Goal: Information Seeking & Learning: Learn about a topic

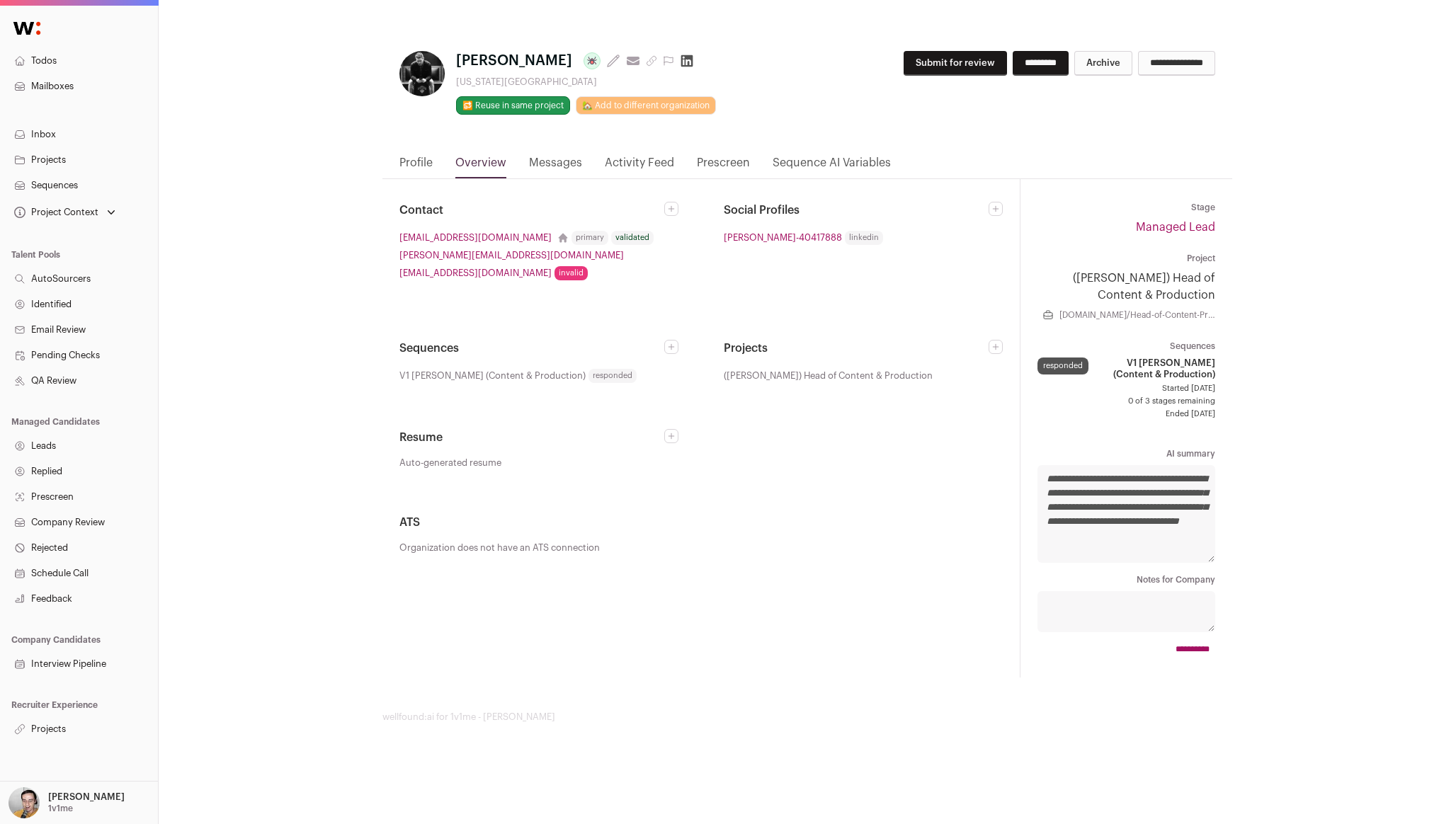
click at [616, 169] on link "Activity Feed" at bounding box center [639, 166] width 69 height 24
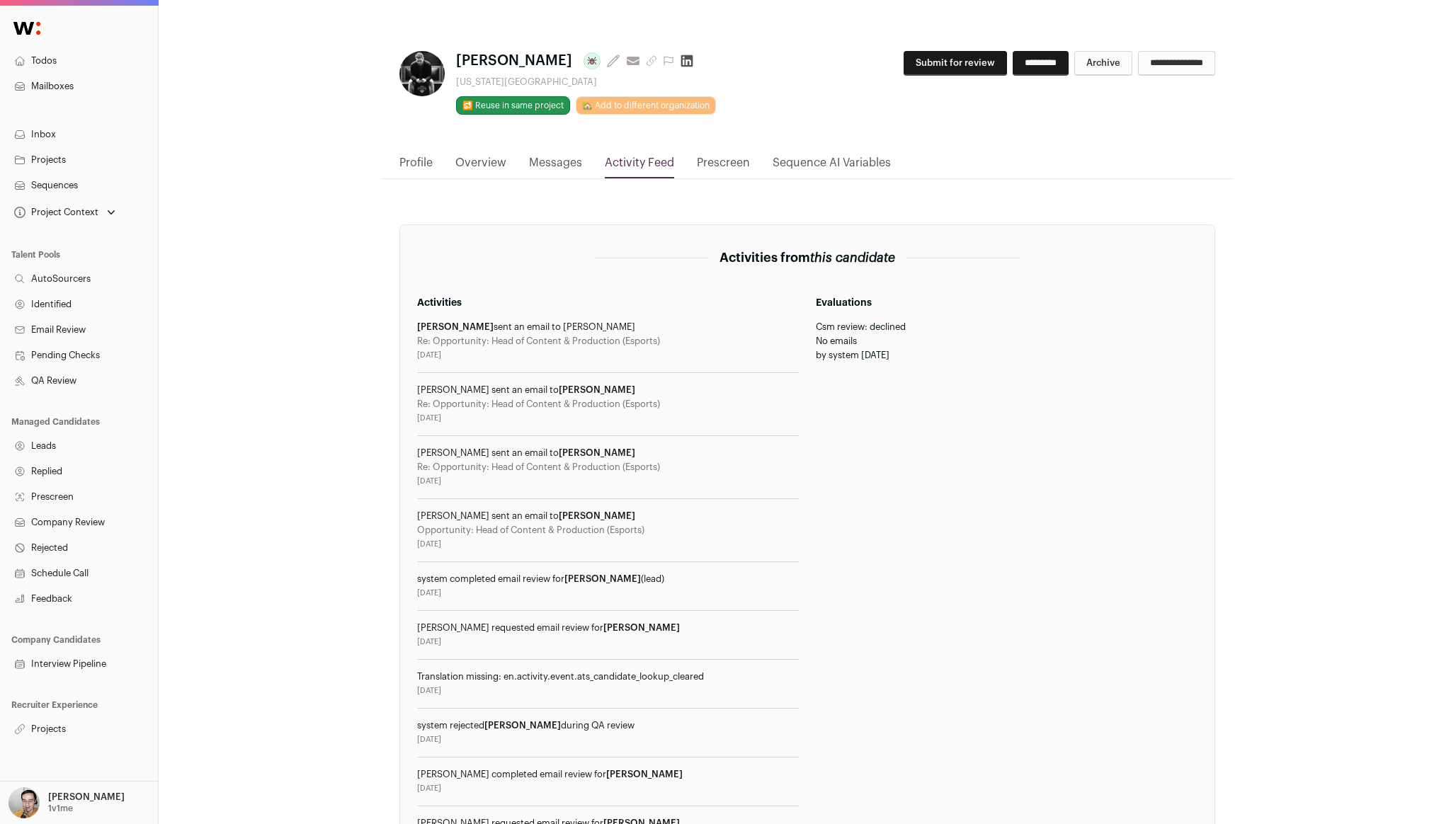
click at [413, 156] on link "Profile" at bounding box center [416, 166] width 33 height 24
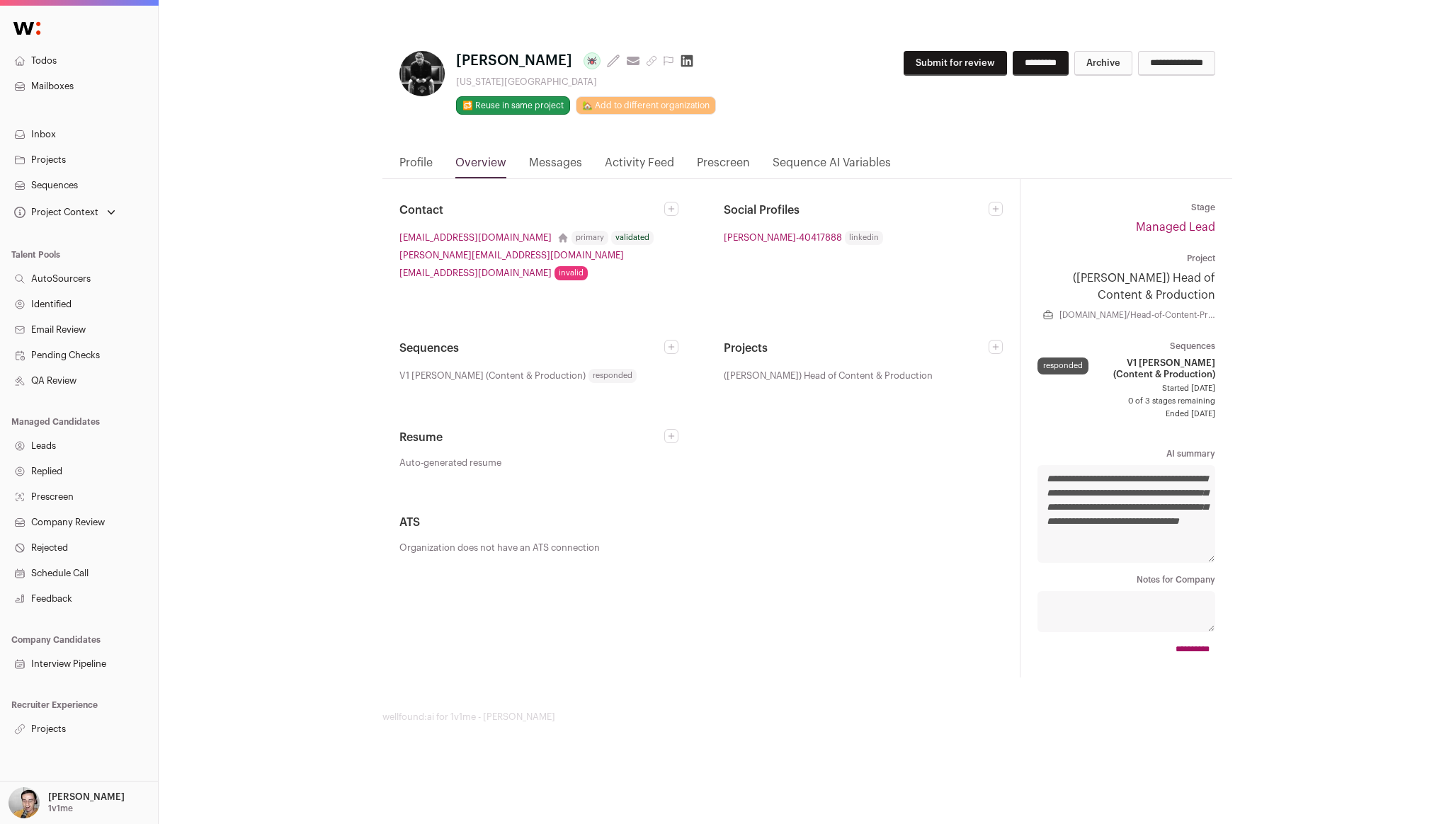
click at [397, 159] on nav "Profile Overview Messages Activity Feed Prescreen Sequence AI Variables" at bounding box center [807, 166] width 849 height 25
click at [418, 171] on link "Profile" at bounding box center [416, 166] width 33 height 24
click at [412, 165] on link "Profile" at bounding box center [416, 166] width 33 height 24
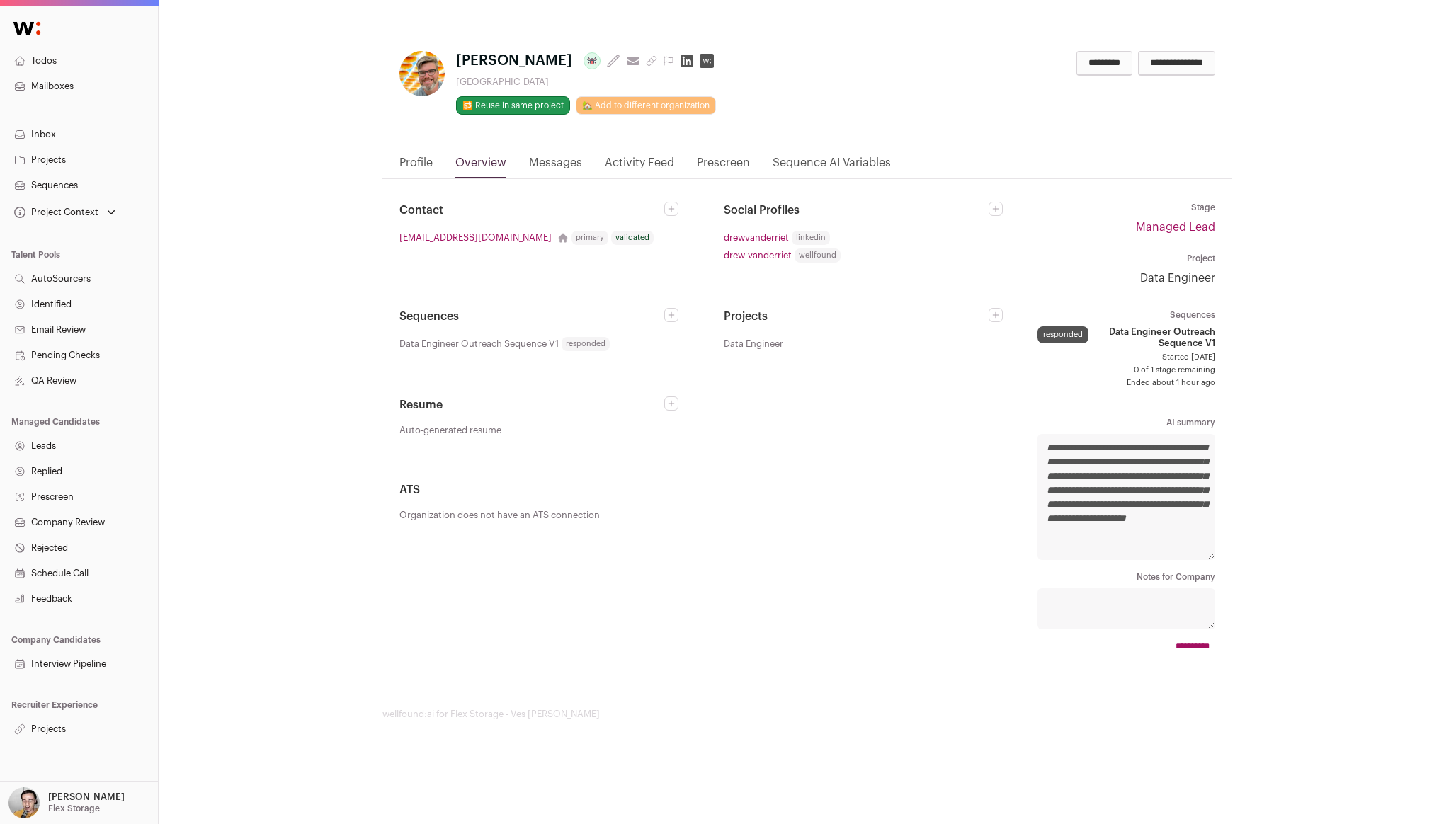
click at [413, 165] on link "Profile" at bounding box center [416, 166] width 33 height 24
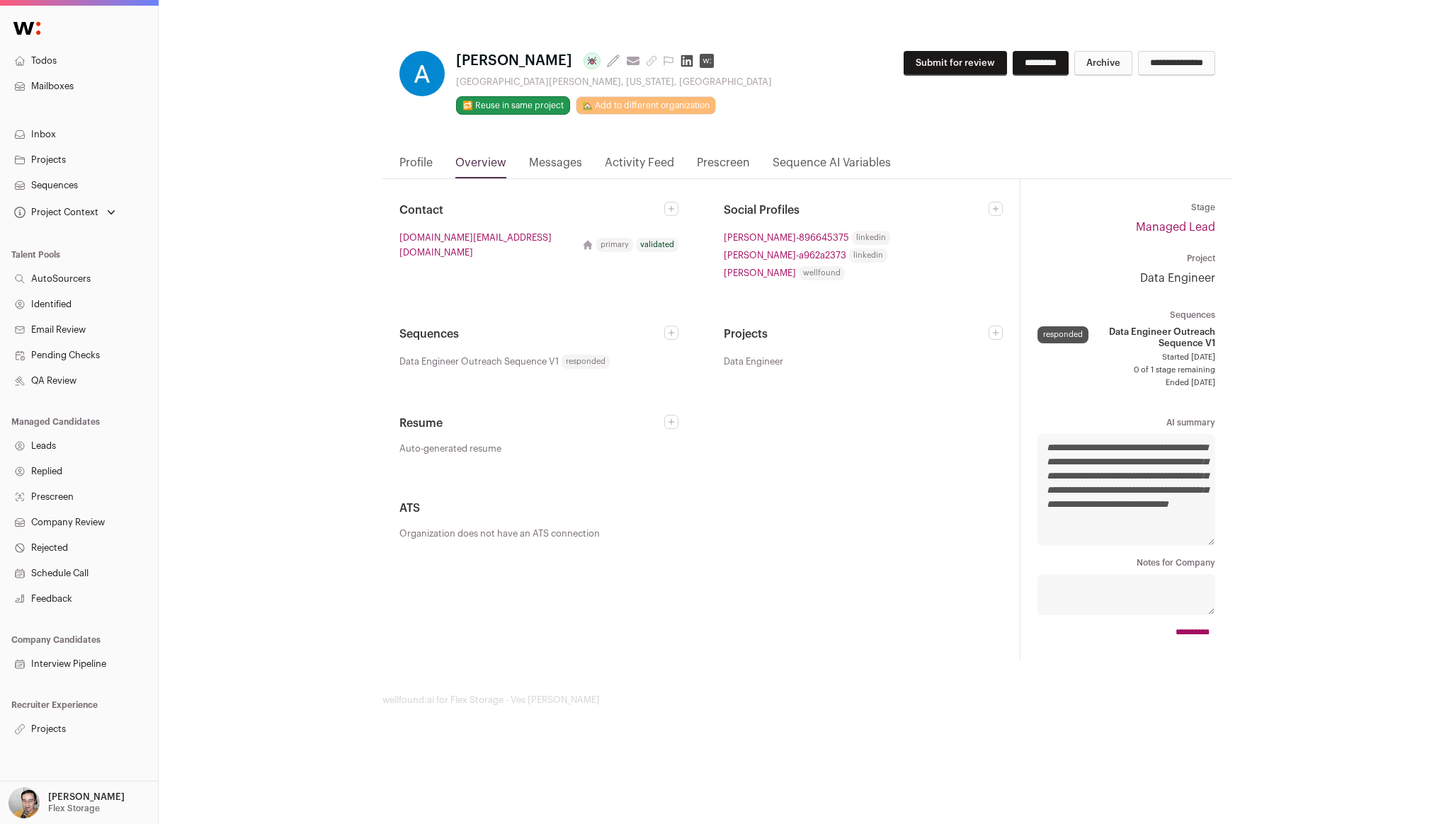
click at [415, 156] on link "Profile" at bounding box center [416, 166] width 33 height 24
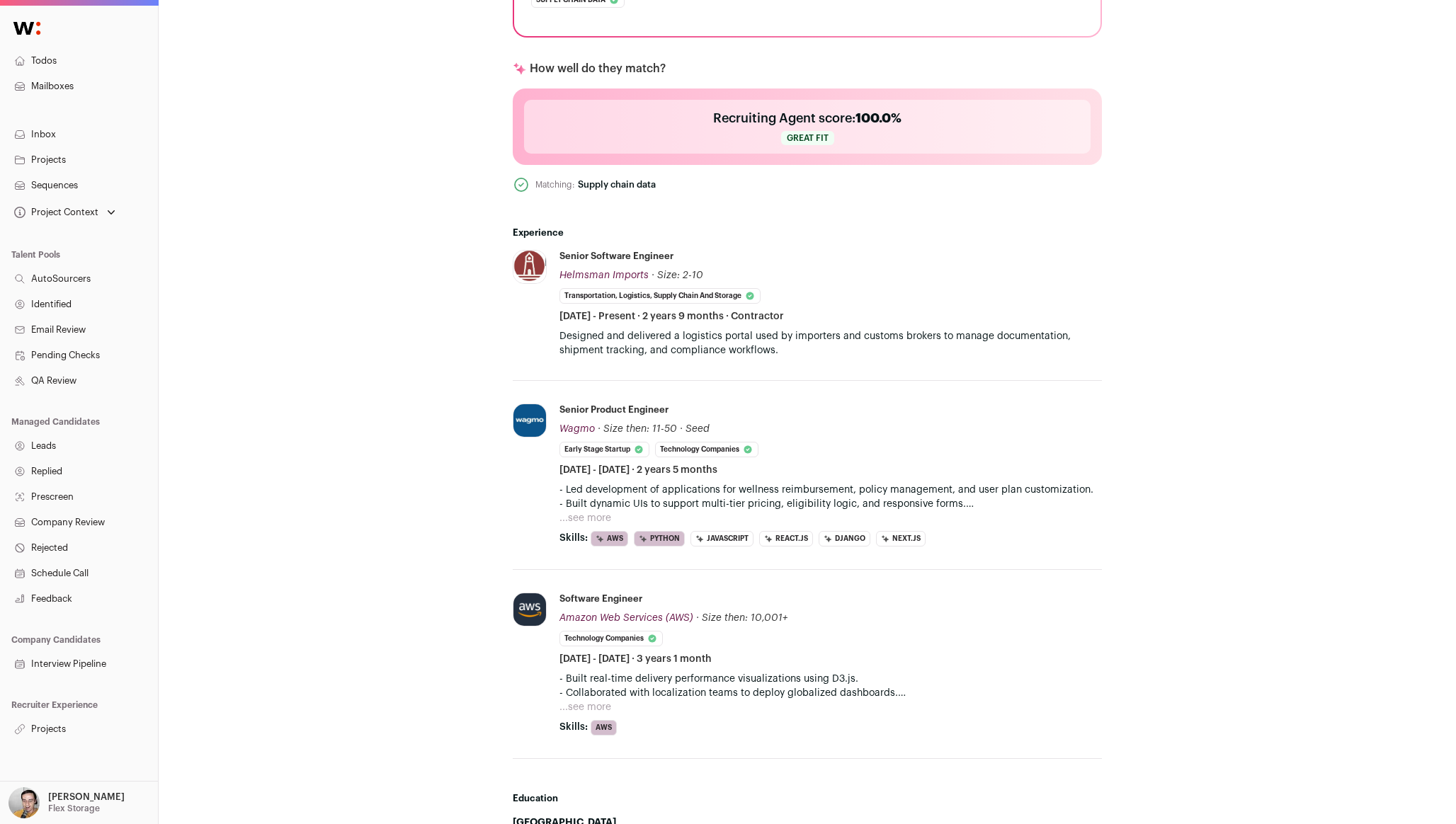
scroll to position [520, 0]
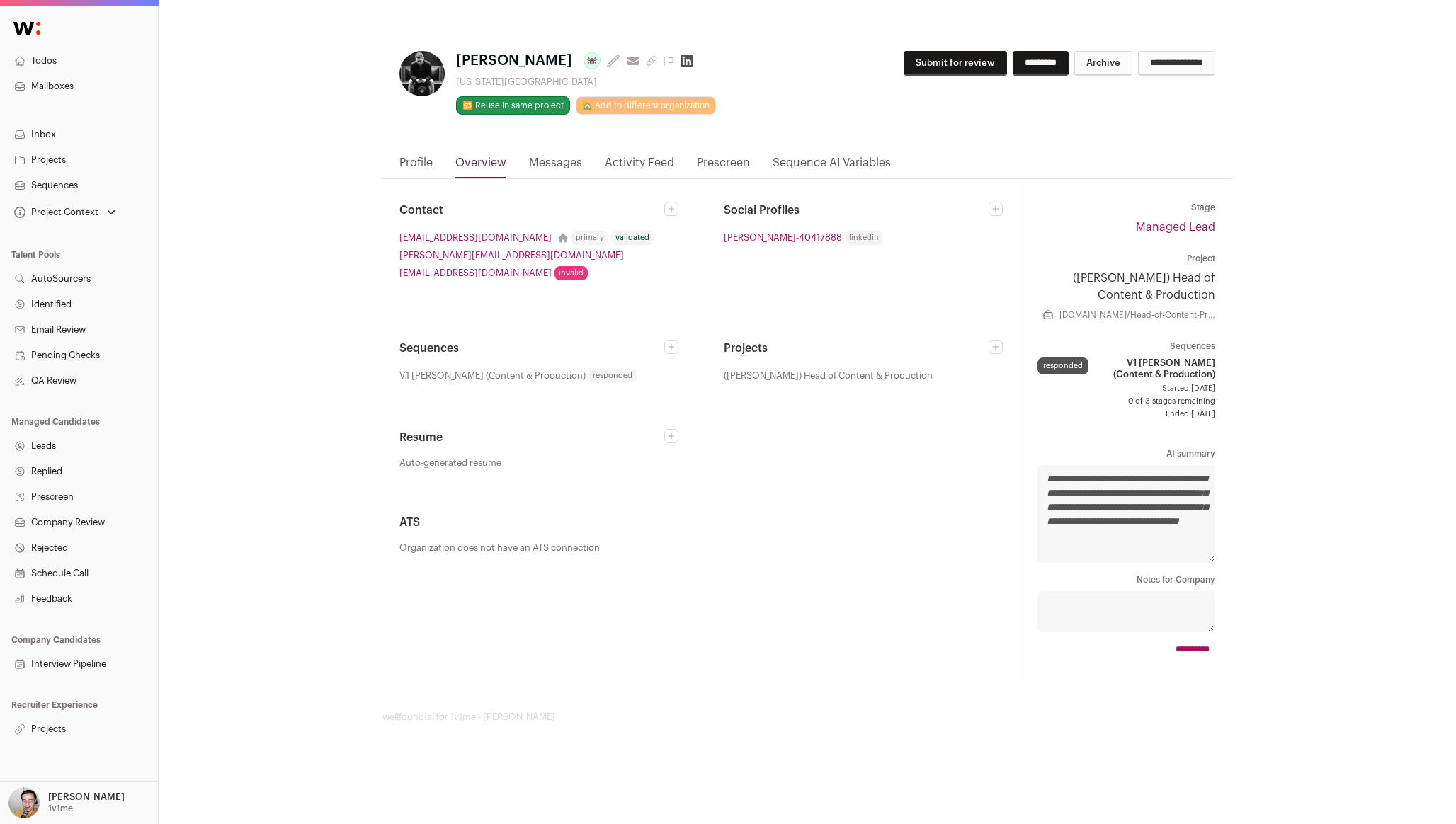
click at [423, 168] on link "Profile" at bounding box center [416, 166] width 33 height 24
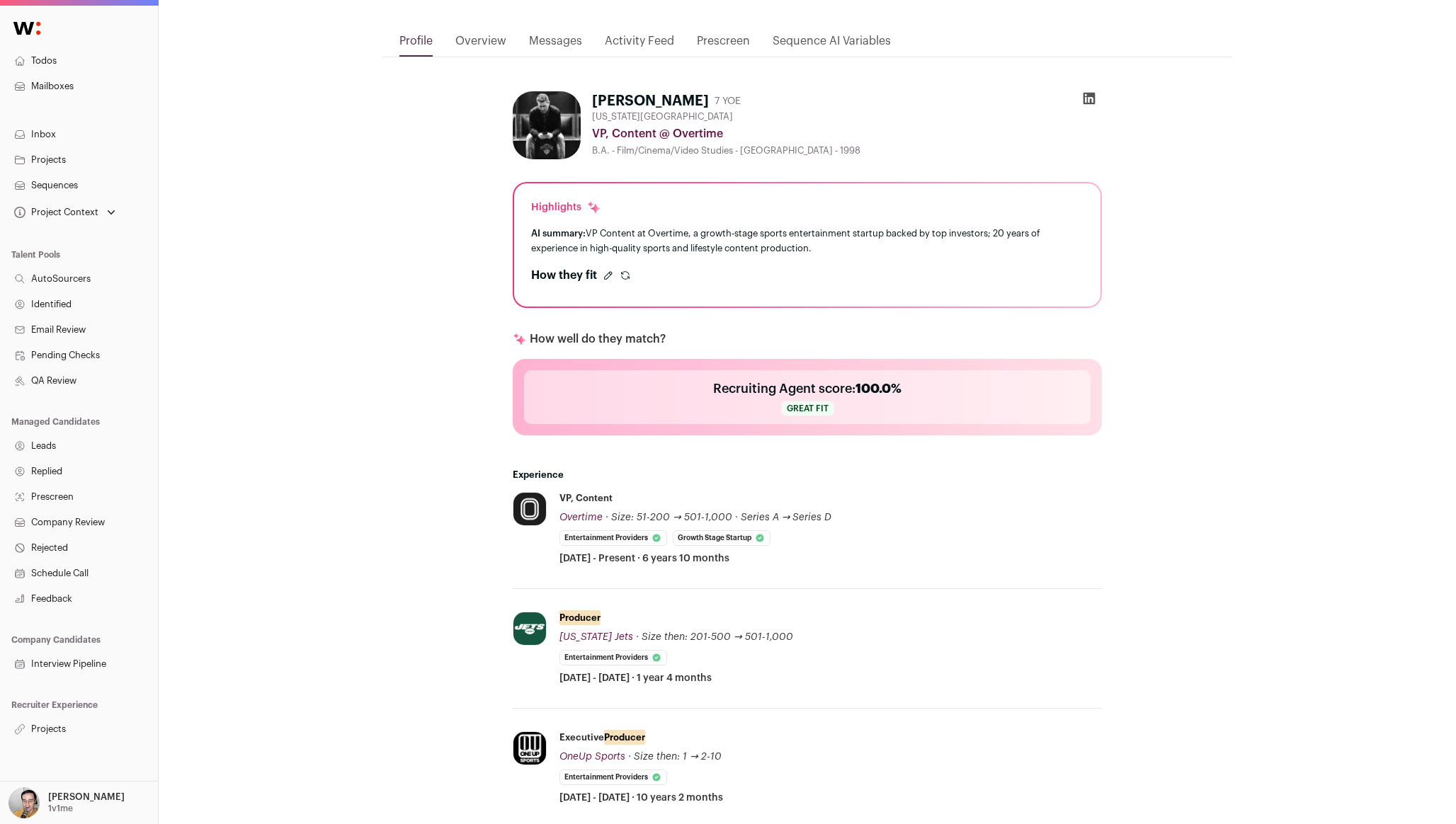
scroll to position [130, 0]
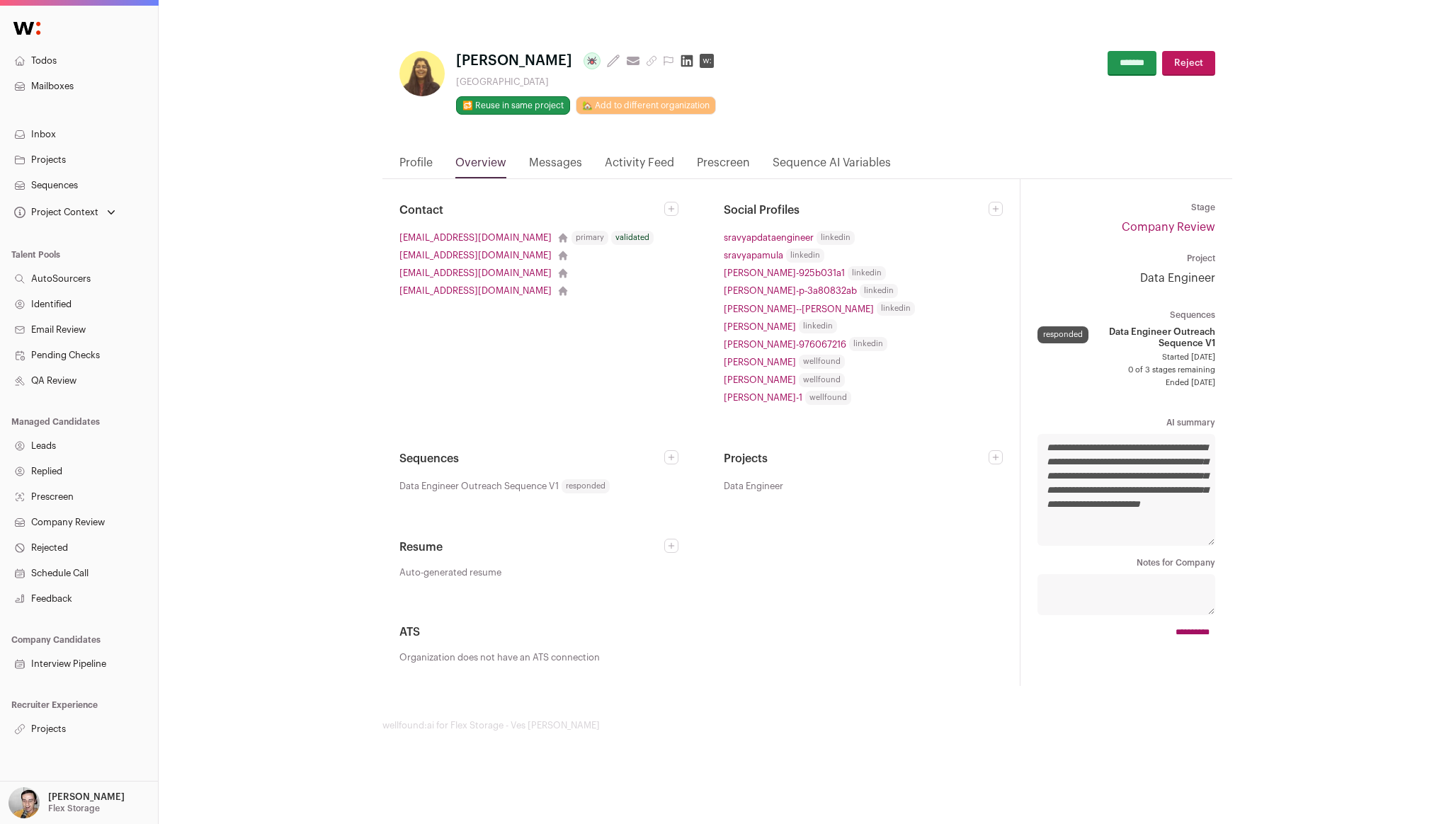
click at [416, 159] on link "Profile" at bounding box center [416, 166] width 33 height 24
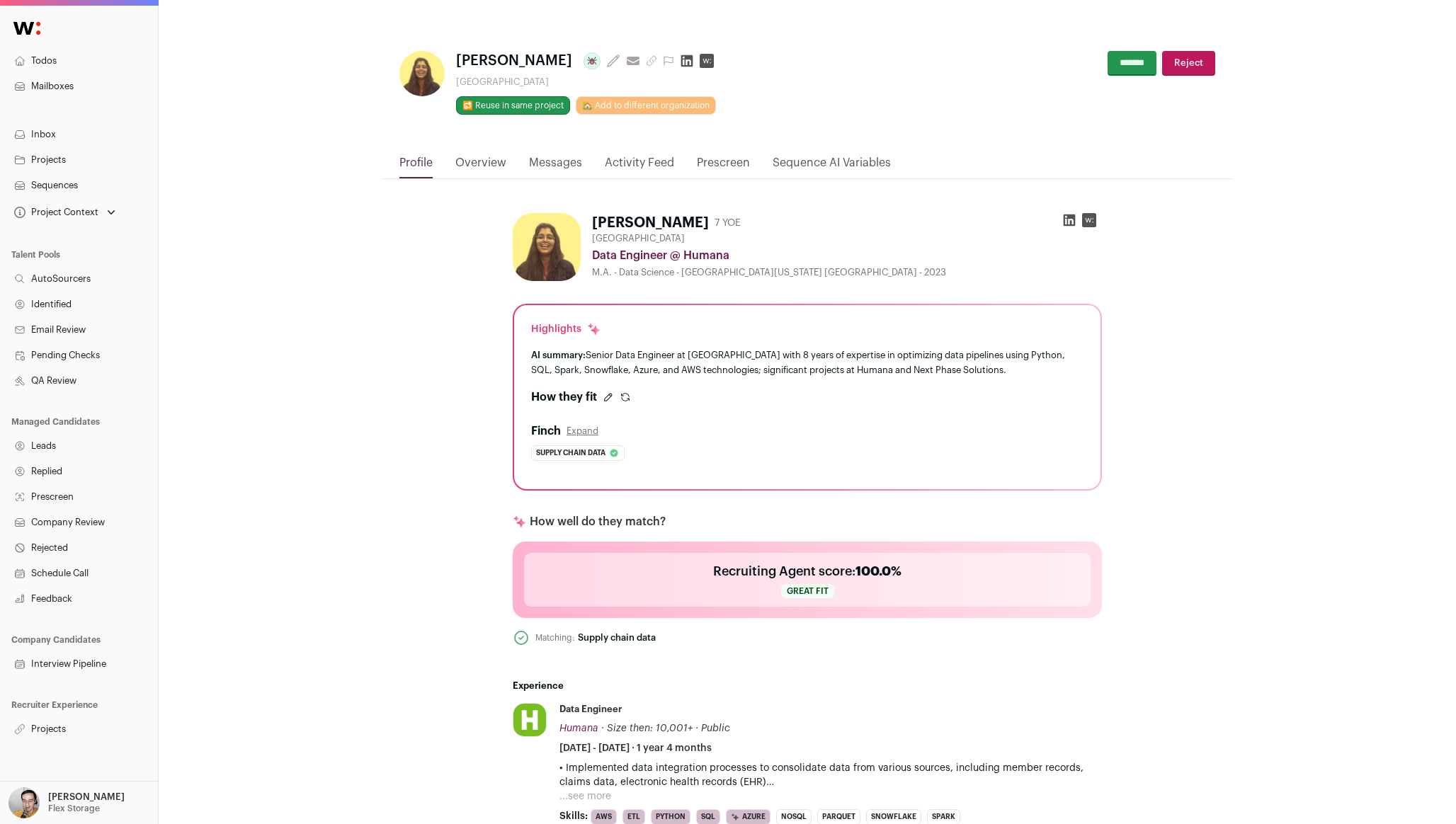
click at [625, 395] on icon "submit" at bounding box center [625, 397] width 11 height 11
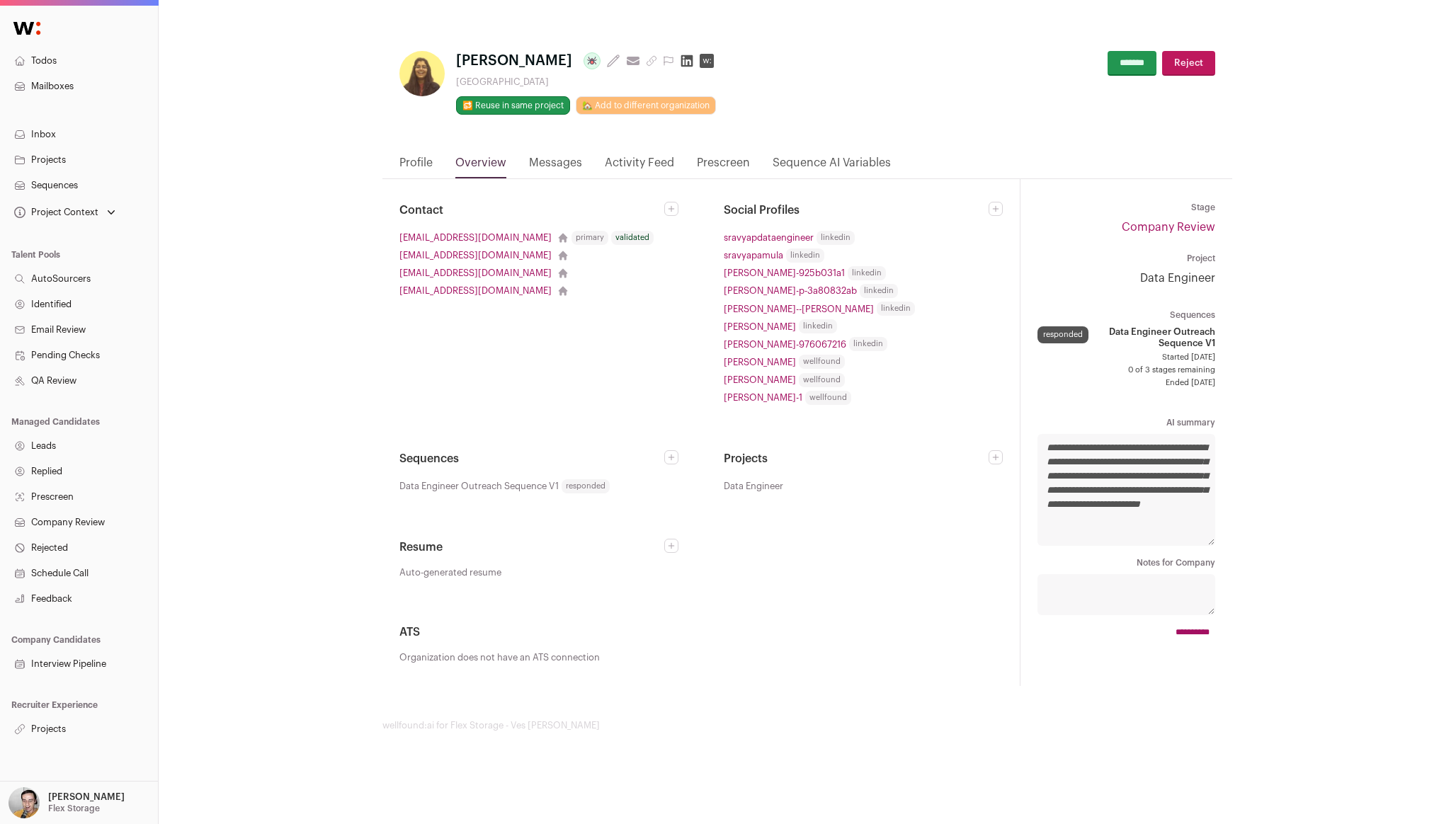
click at [411, 165] on link "Profile" at bounding box center [416, 166] width 33 height 24
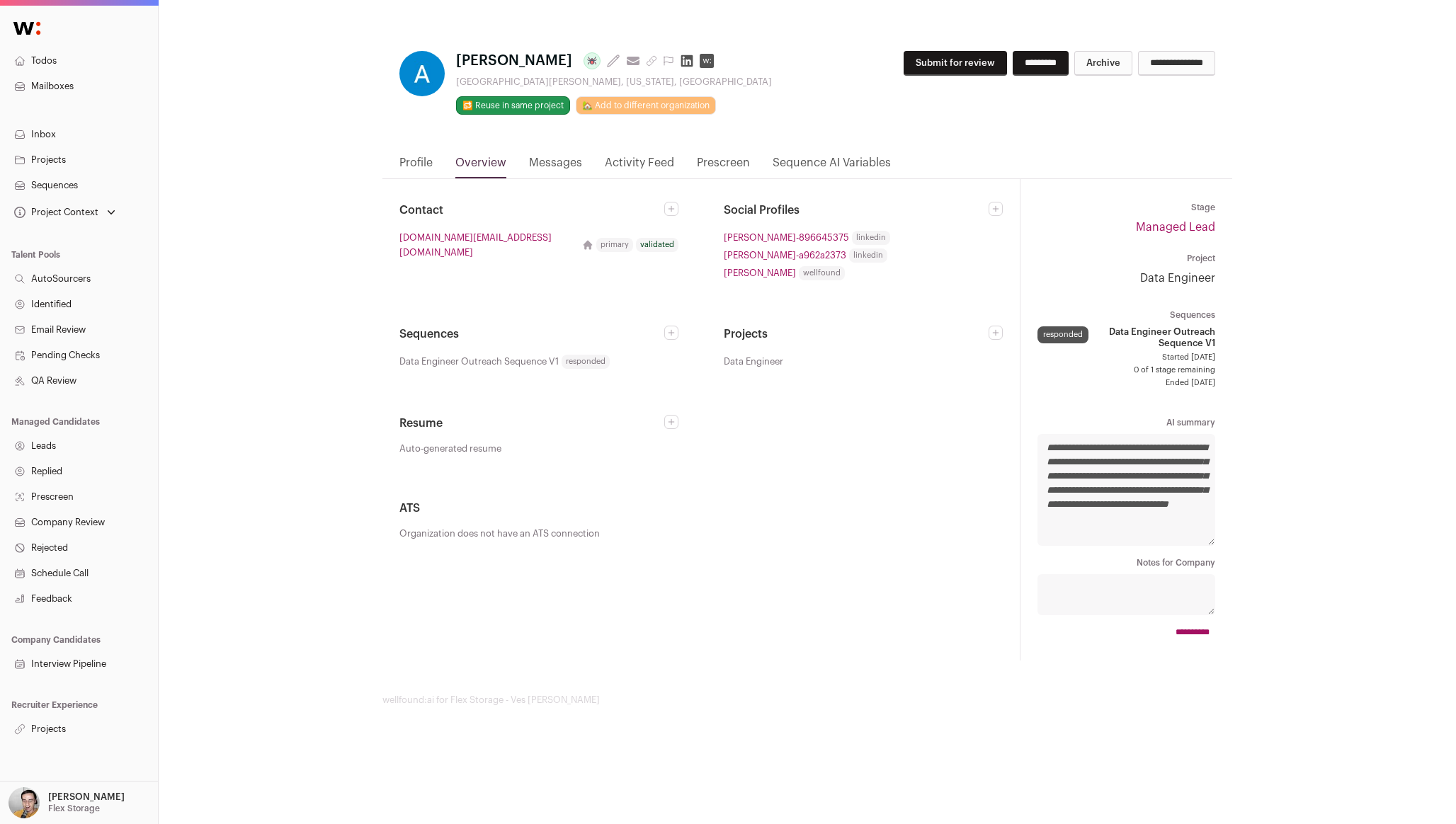
click at [421, 167] on link "Profile" at bounding box center [416, 166] width 33 height 24
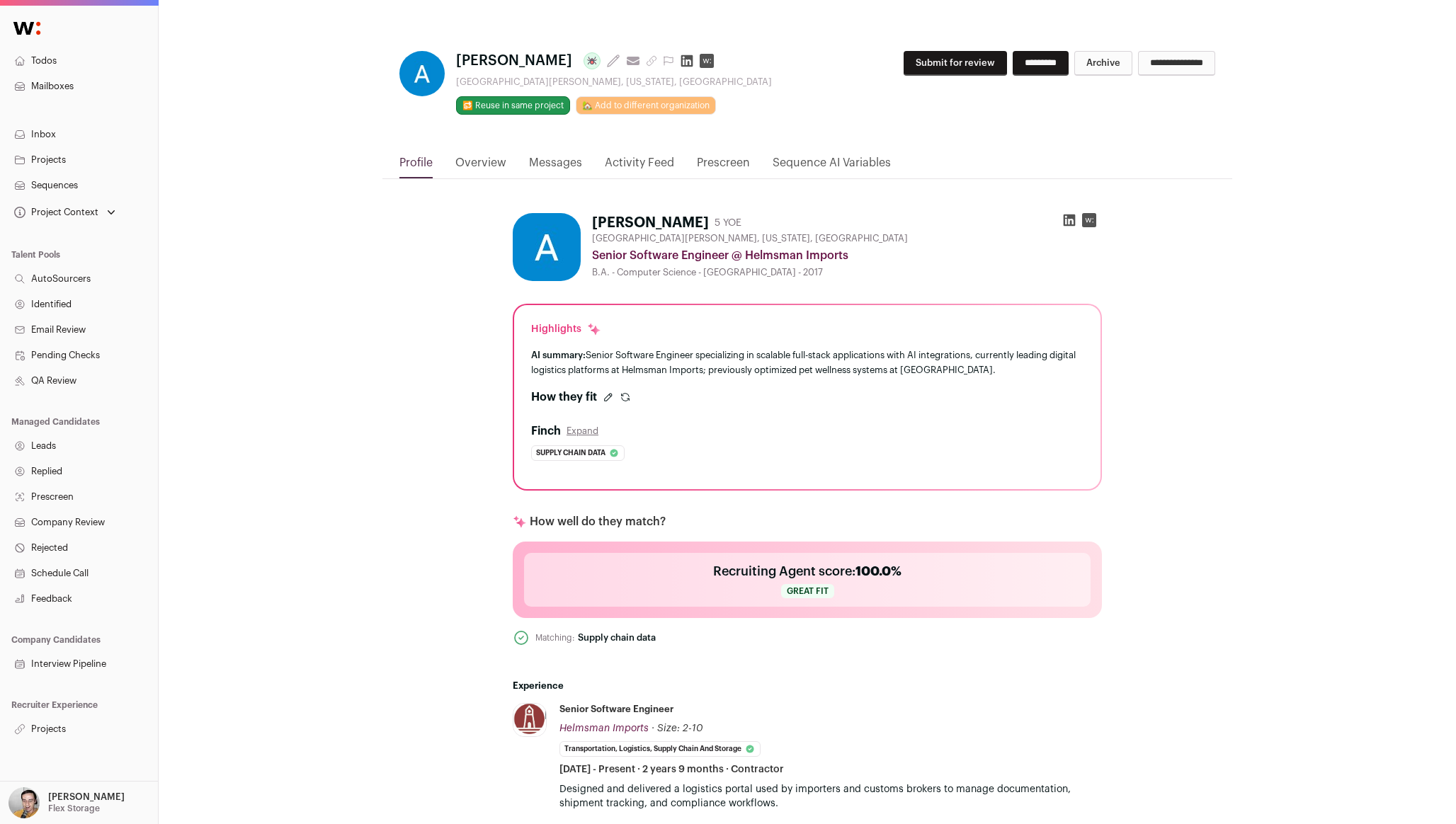
click at [626, 398] on icon "submit" at bounding box center [625, 397] width 11 height 11
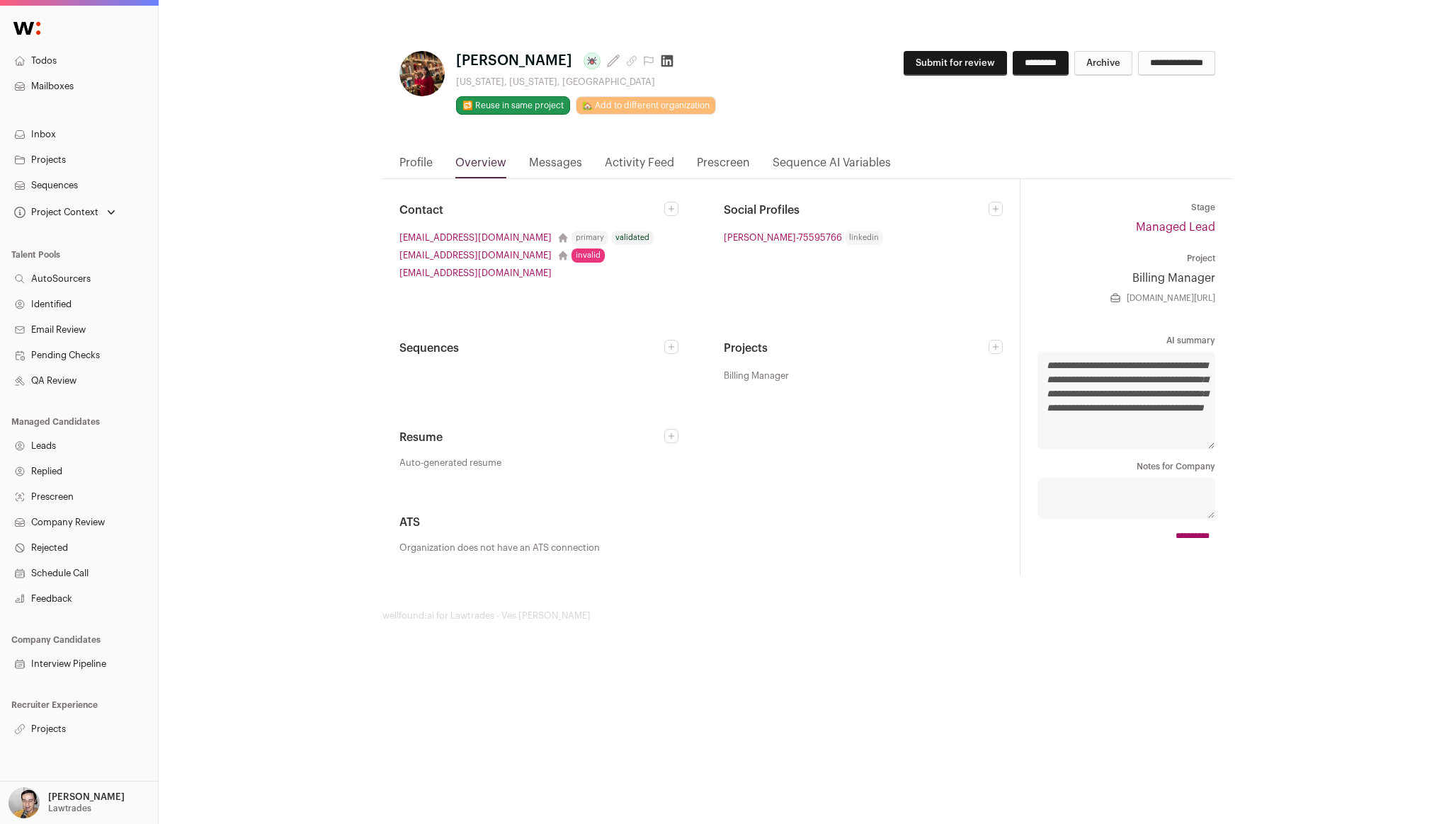
click at [421, 162] on link "Profile" at bounding box center [416, 166] width 33 height 24
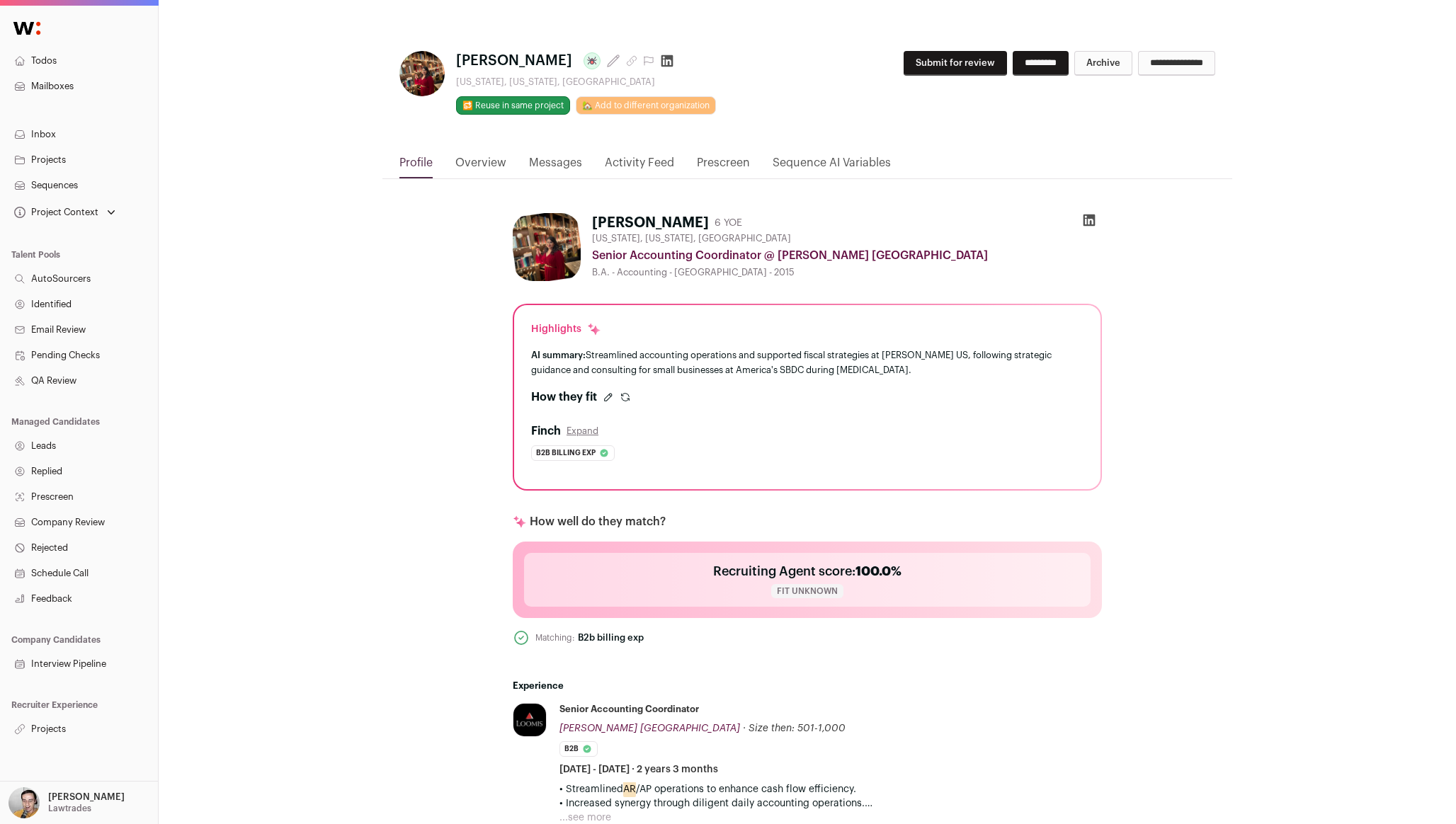
click at [628, 392] on icon "submit" at bounding box center [625, 397] width 11 height 11
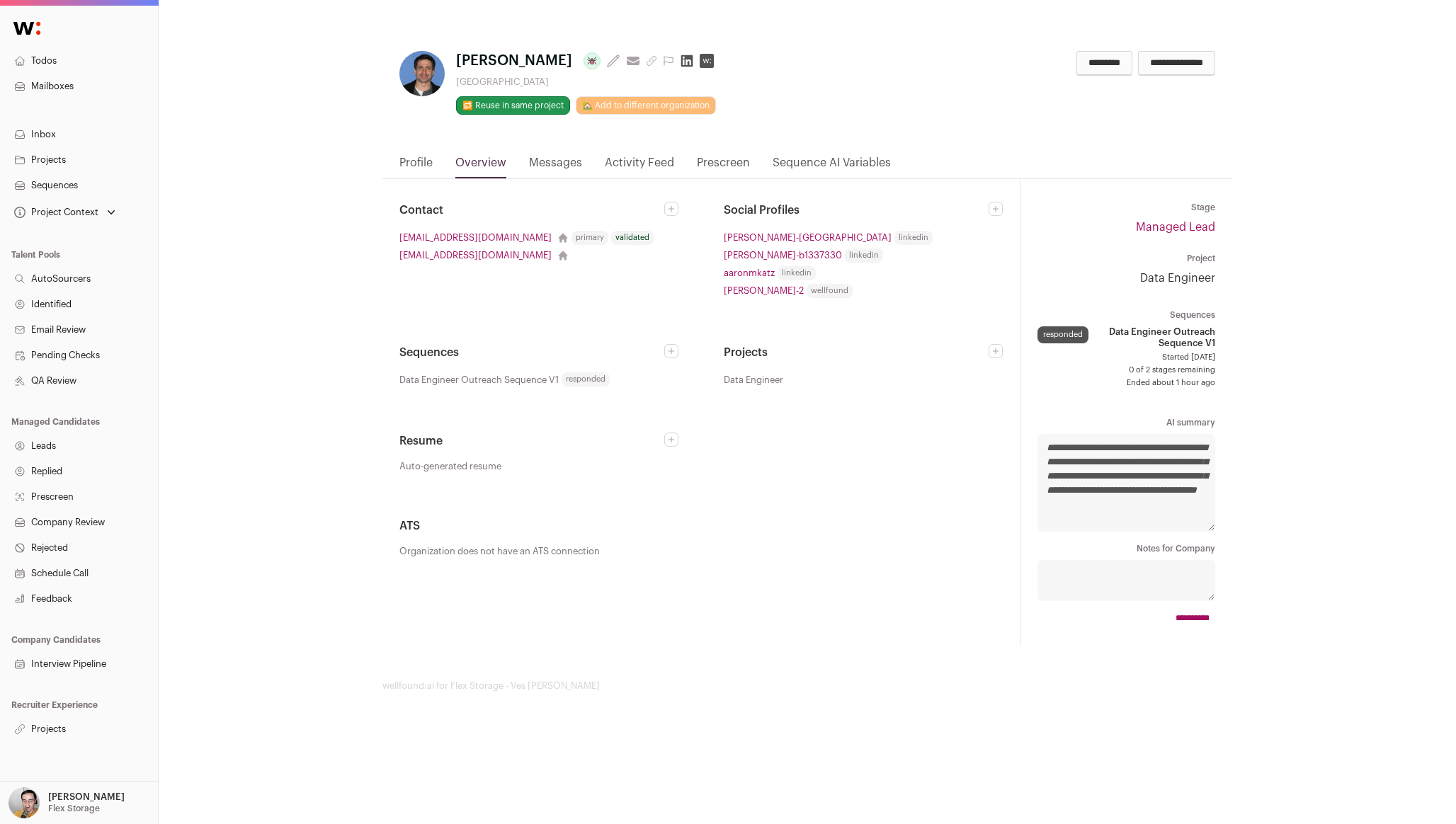
click at [424, 165] on link "Profile" at bounding box center [416, 166] width 33 height 24
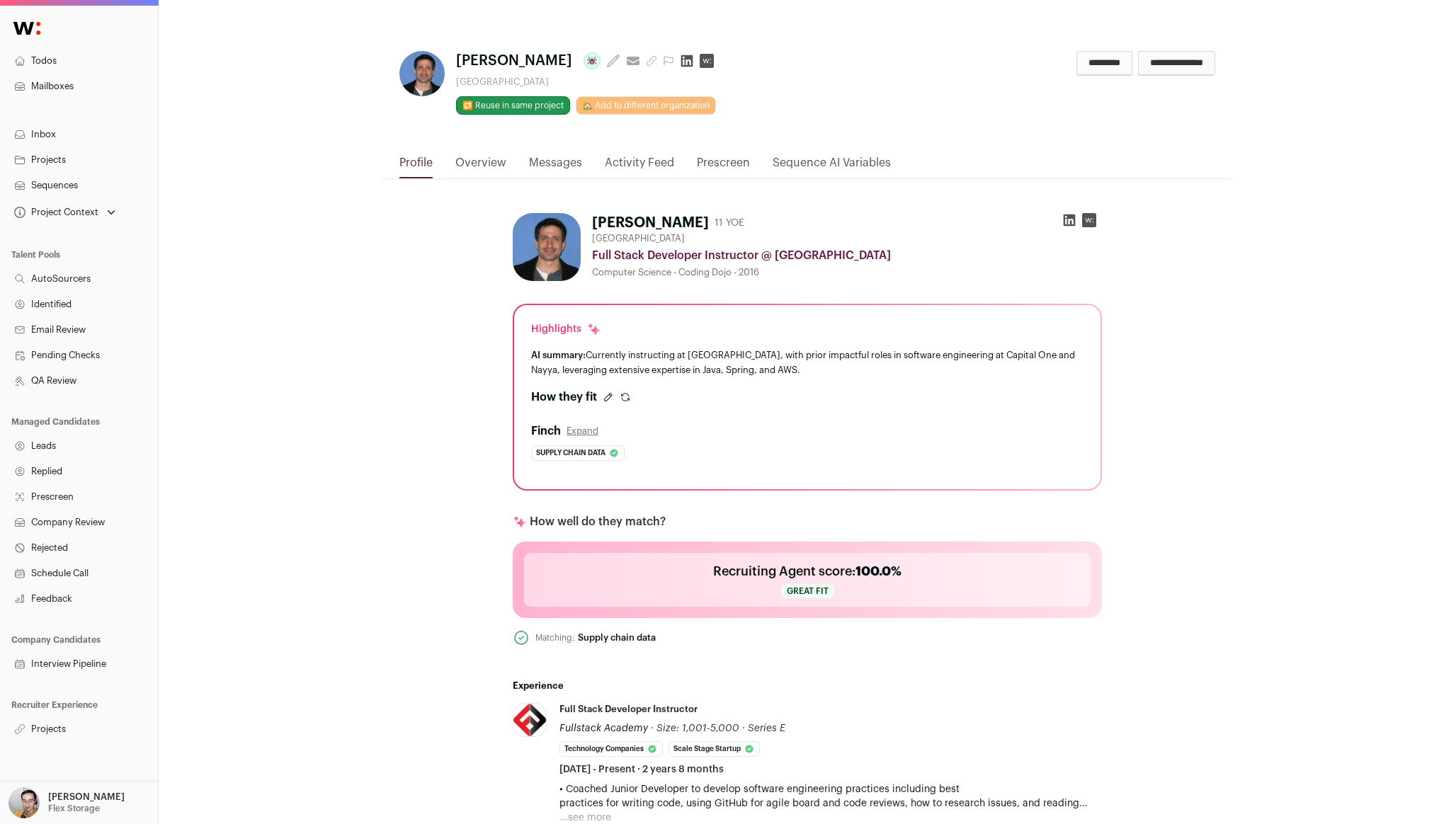
click at [625, 394] on icon "submit" at bounding box center [625, 395] width 8 height 4
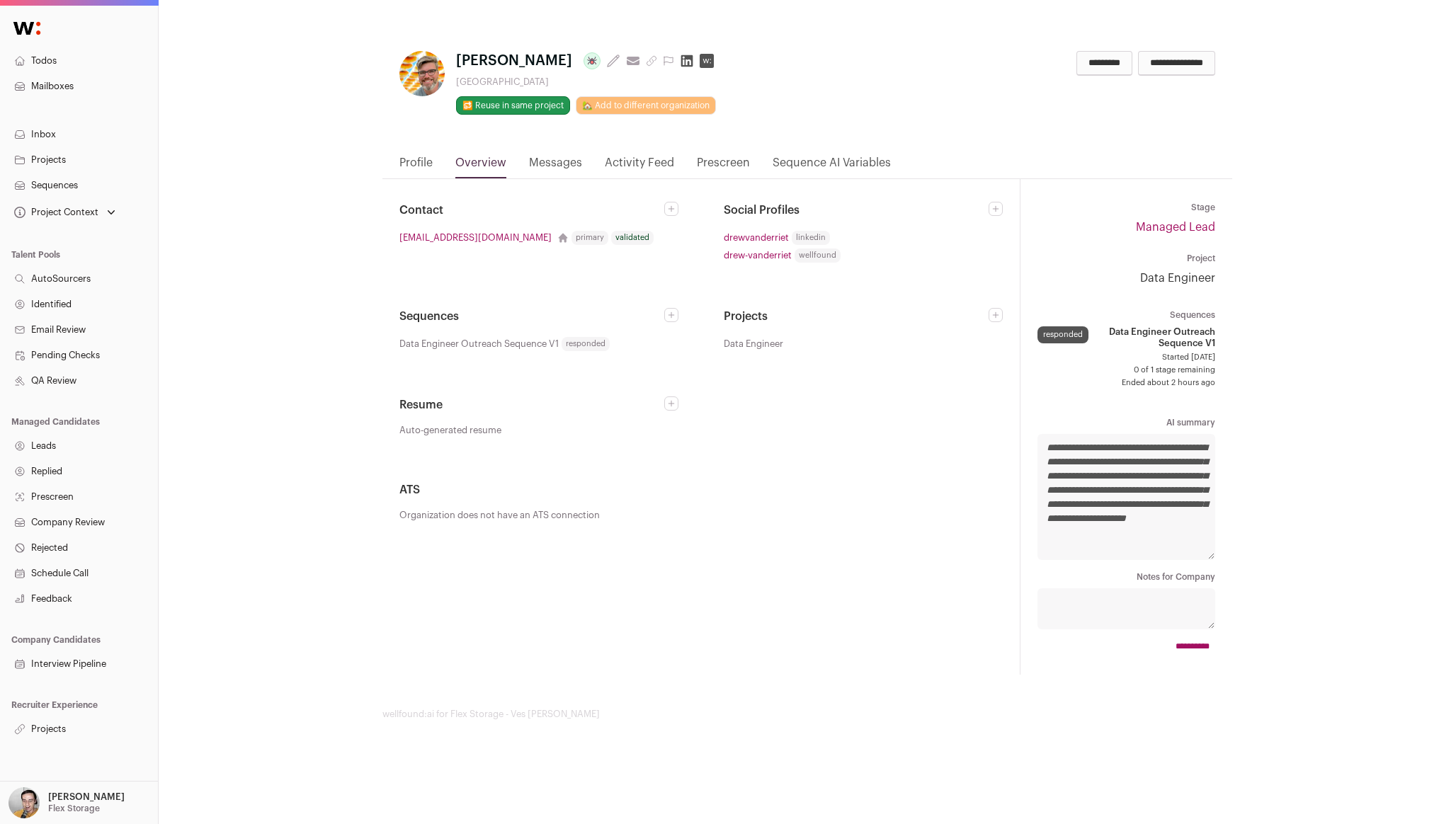
click at [414, 159] on link "Profile" at bounding box center [416, 166] width 33 height 24
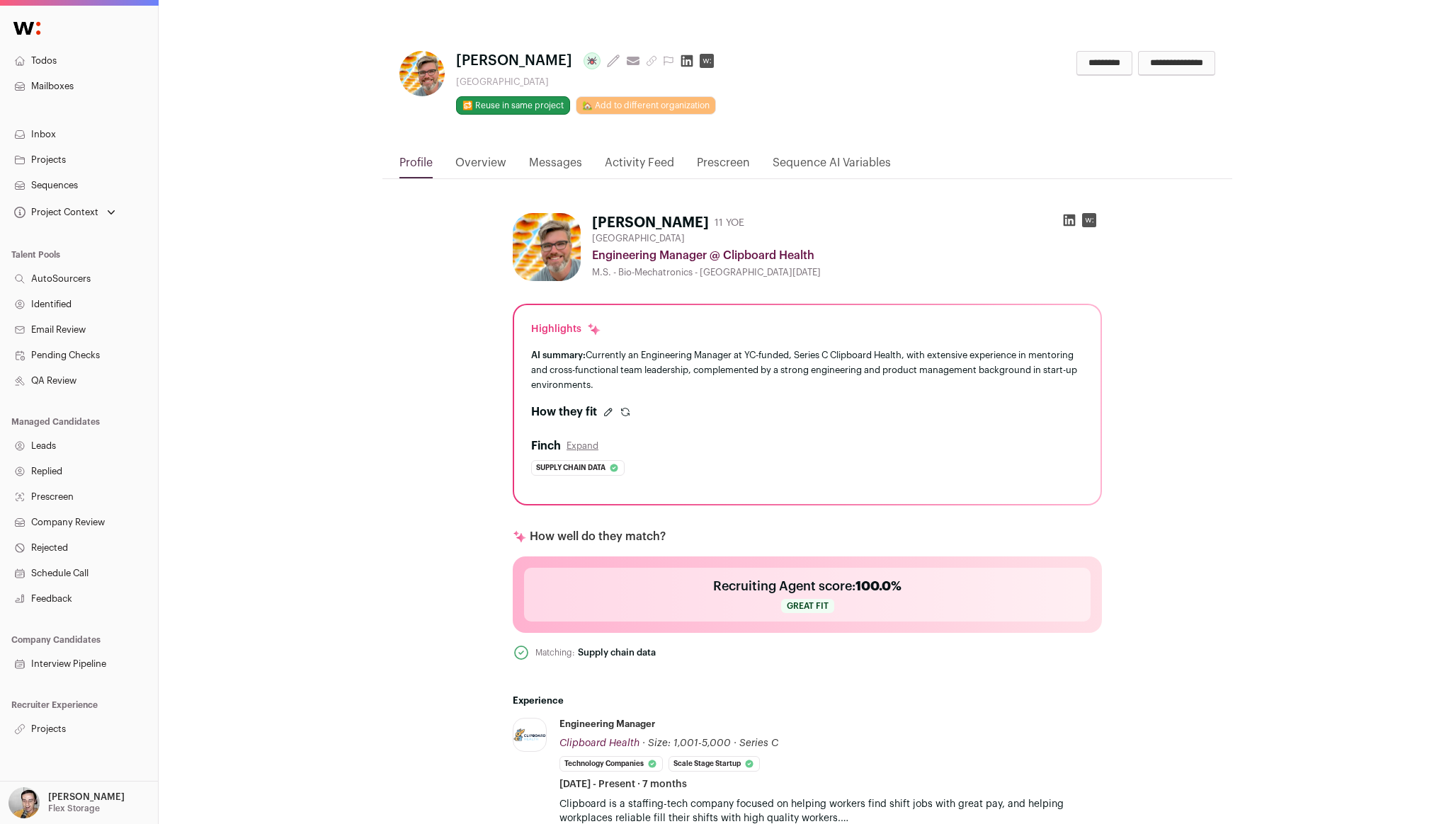
click at [625, 417] on icon "submit" at bounding box center [625, 412] width 11 height 11
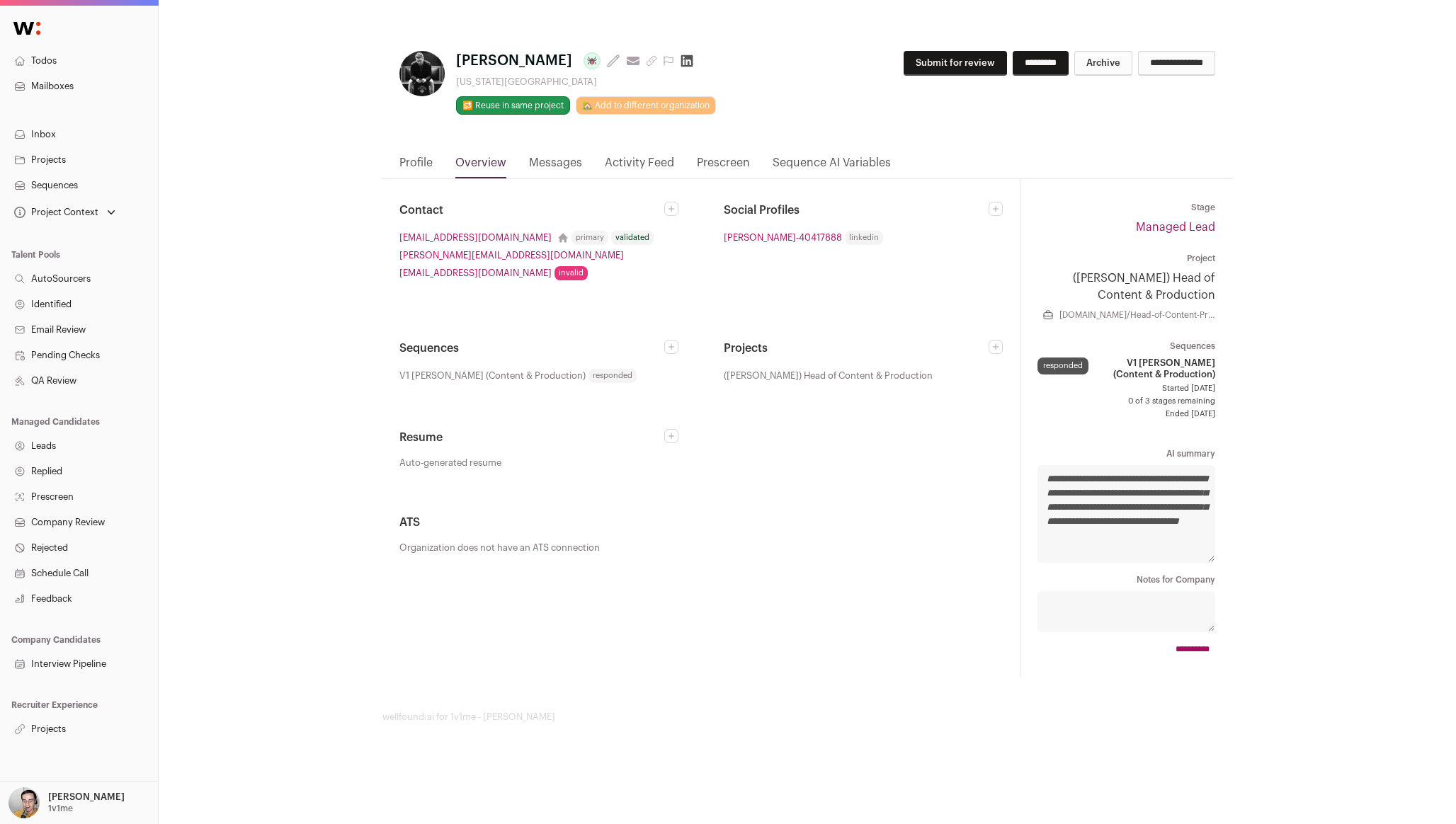
click at [413, 161] on link "Profile" at bounding box center [416, 166] width 33 height 24
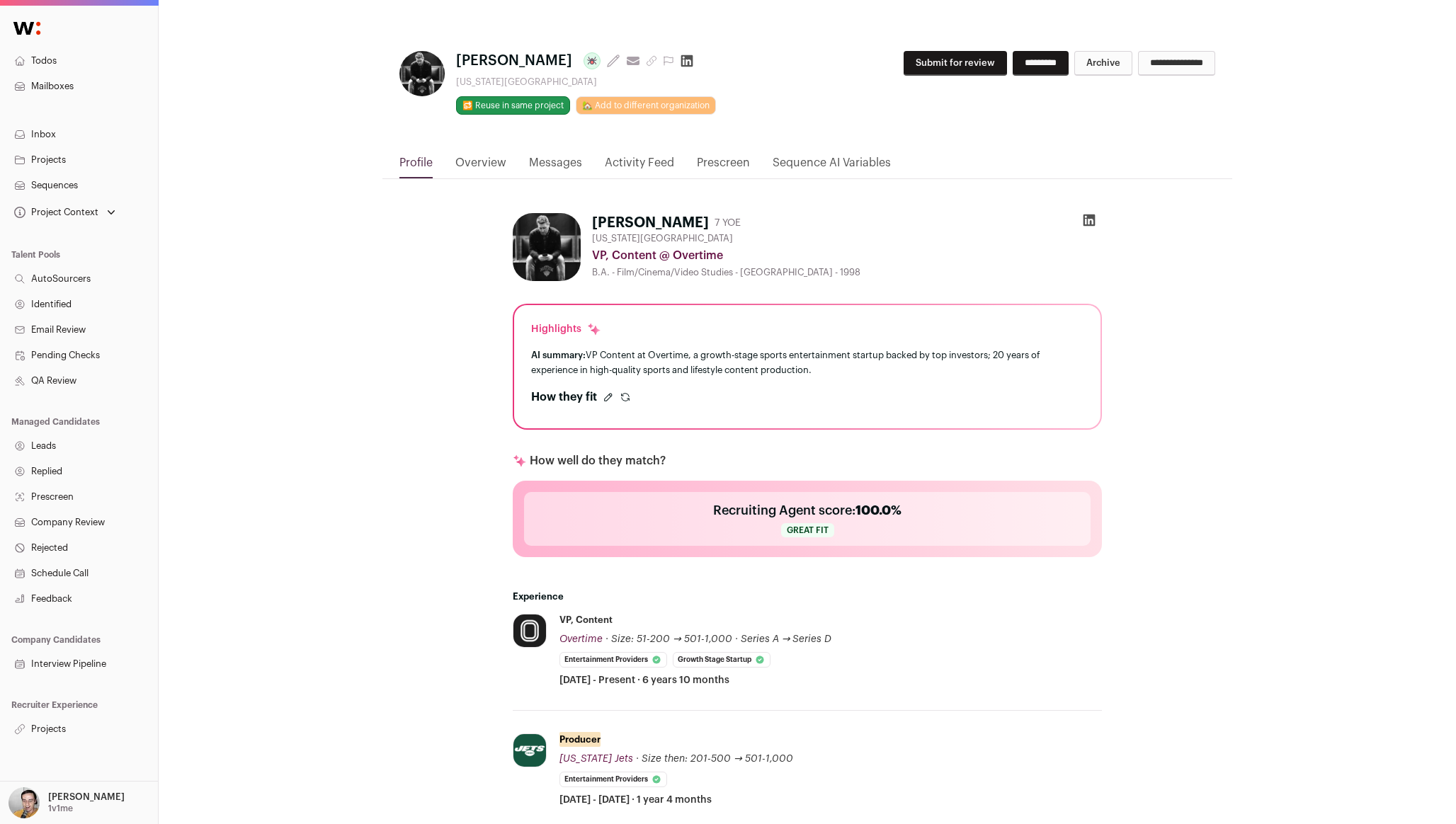
click at [622, 396] on icon "submit" at bounding box center [625, 397] width 11 height 11
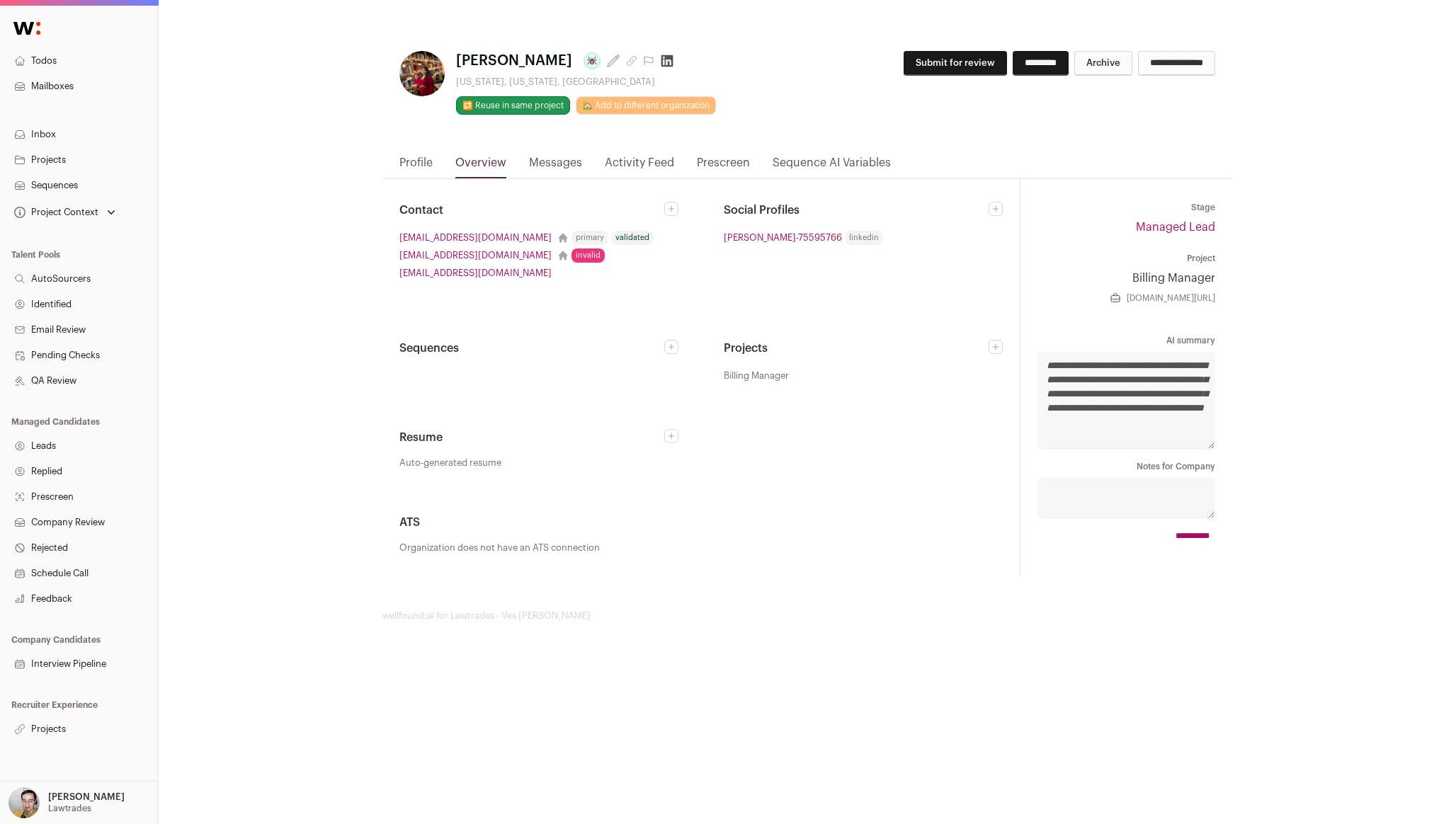
click at [417, 160] on link "Profile" at bounding box center [416, 166] width 33 height 24
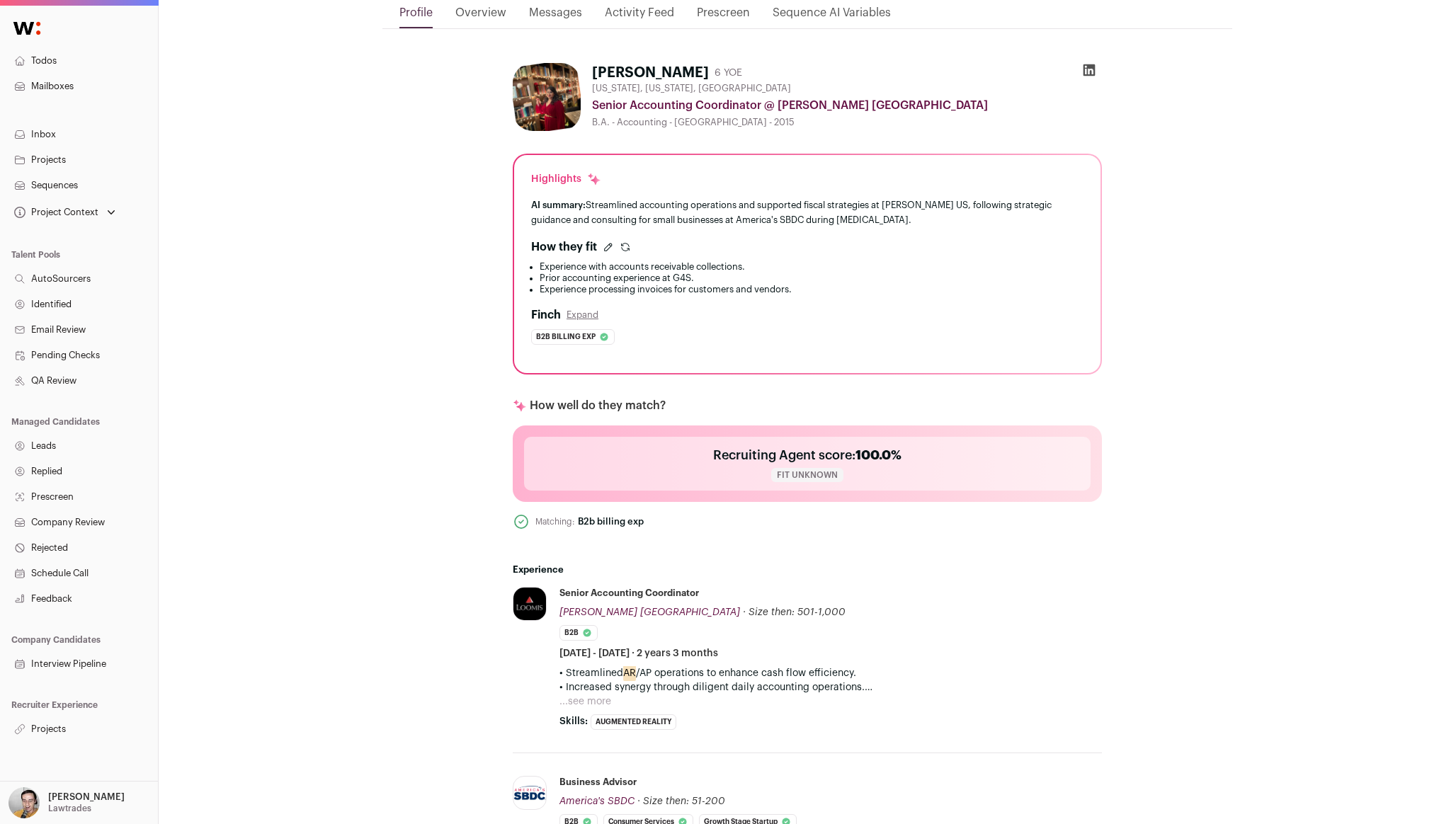
scroll to position [152, 0]
click at [437, 369] on div "Noor Akhi 6 YOE New York, New York, United States Senior Accounting Coordinator…" at bounding box center [807, 719] width 849 height 1384
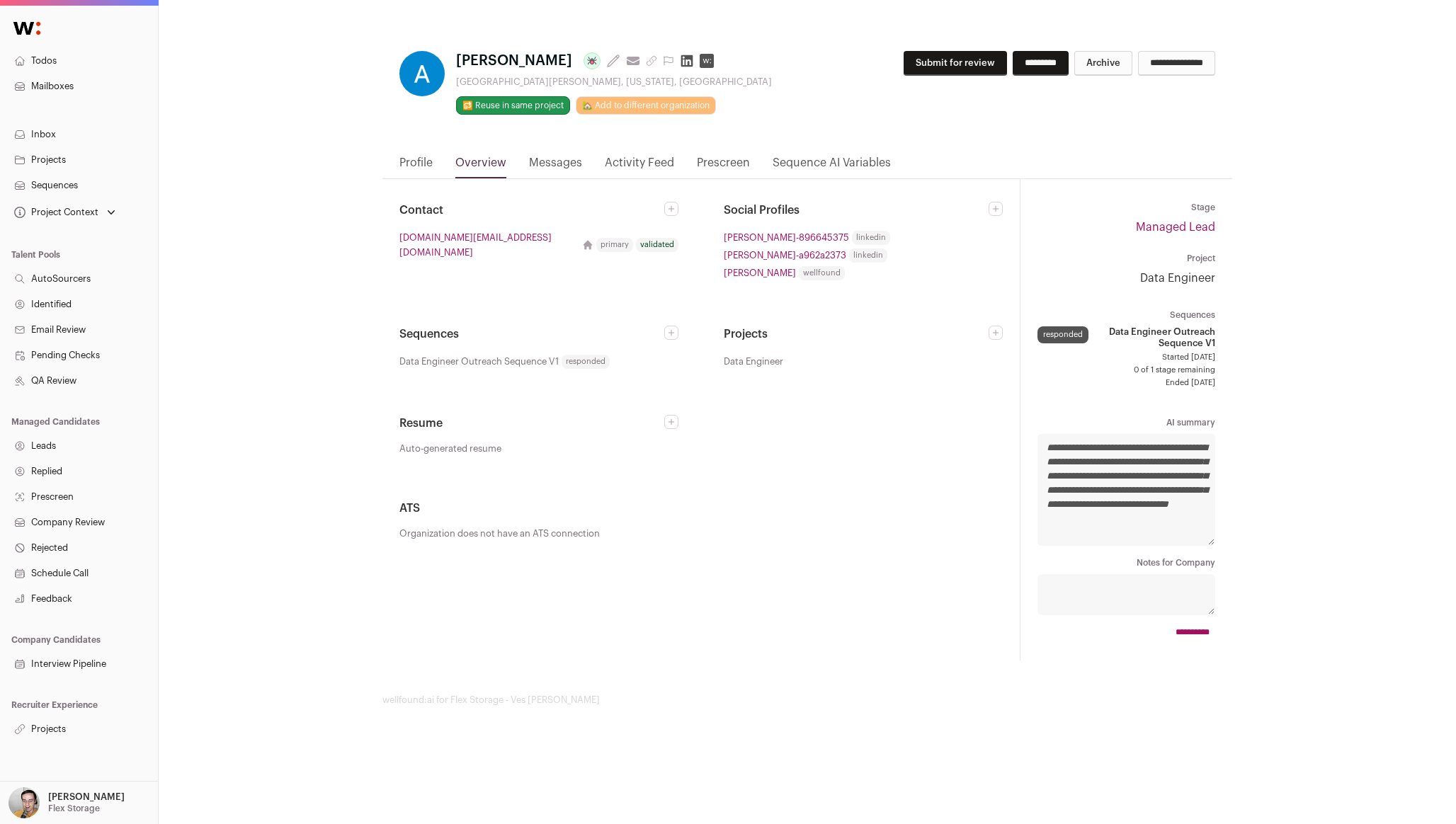
click at [419, 171] on link "Profile" at bounding box center [416, 166] width 33 height 24
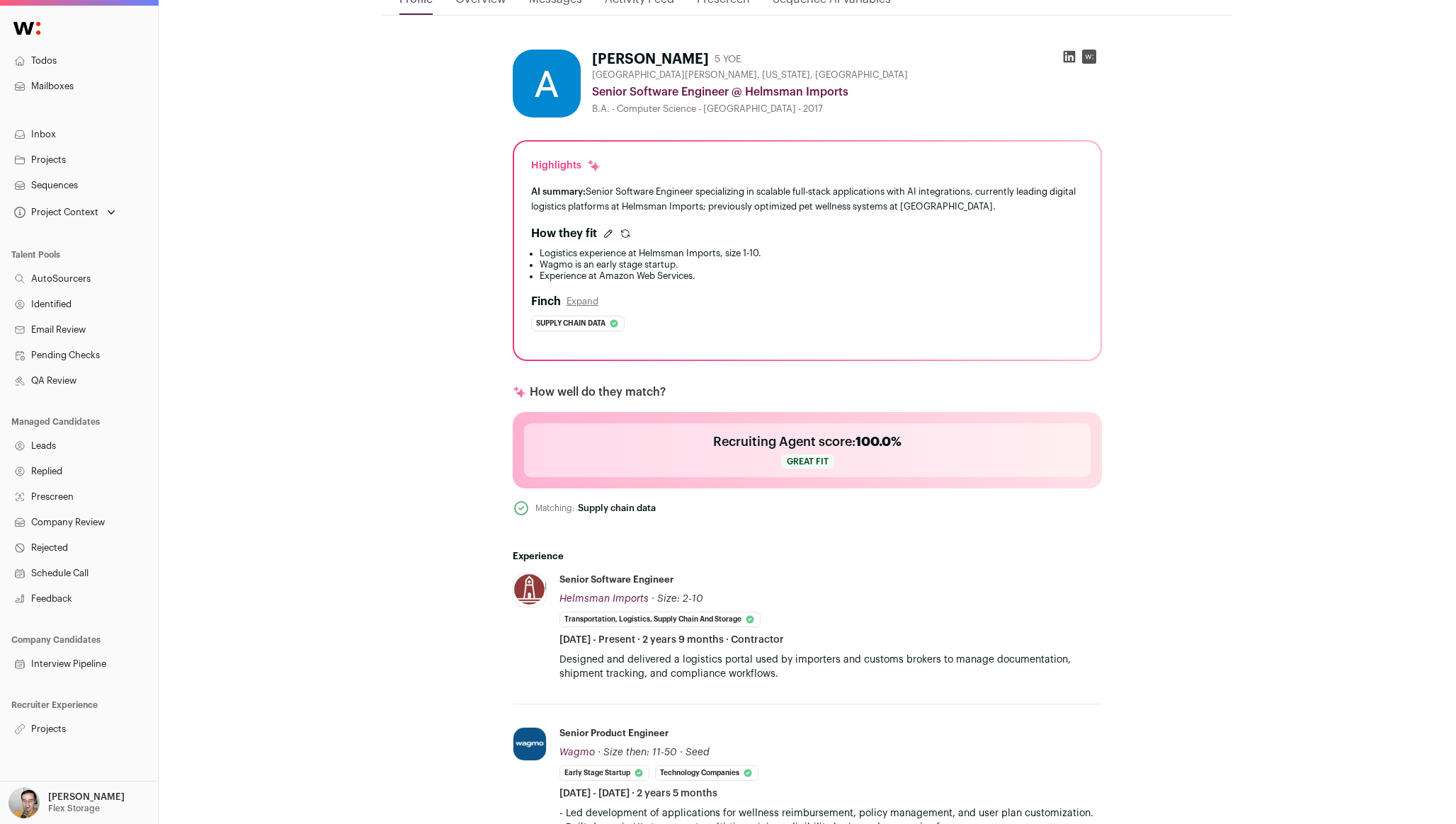
scroll to position [169, 0]
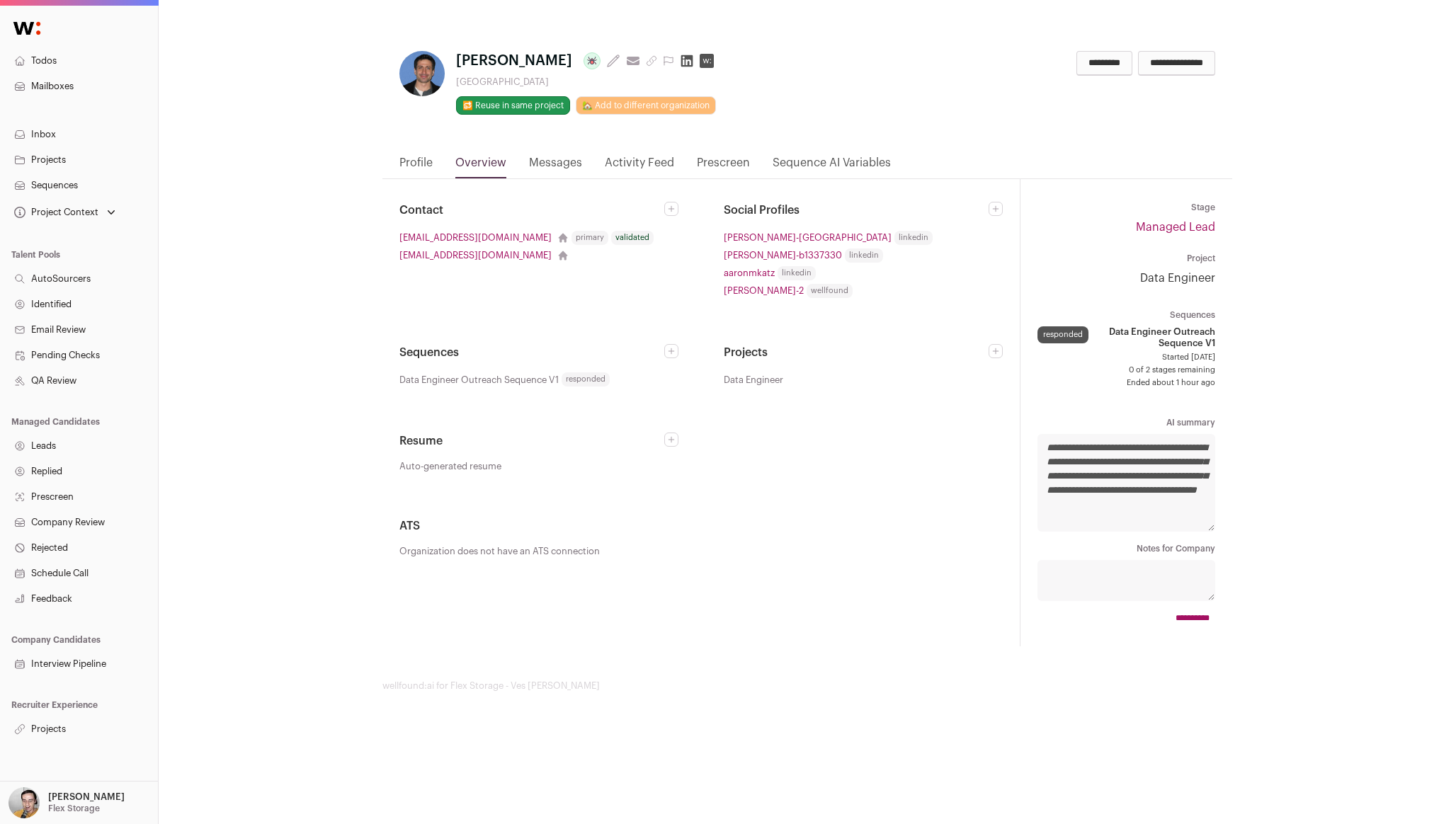
click at [415, 168] on link "Profile" at bounding box center [416, 166] width 33 height 24
